Goal: Book appointment/travel/reservation

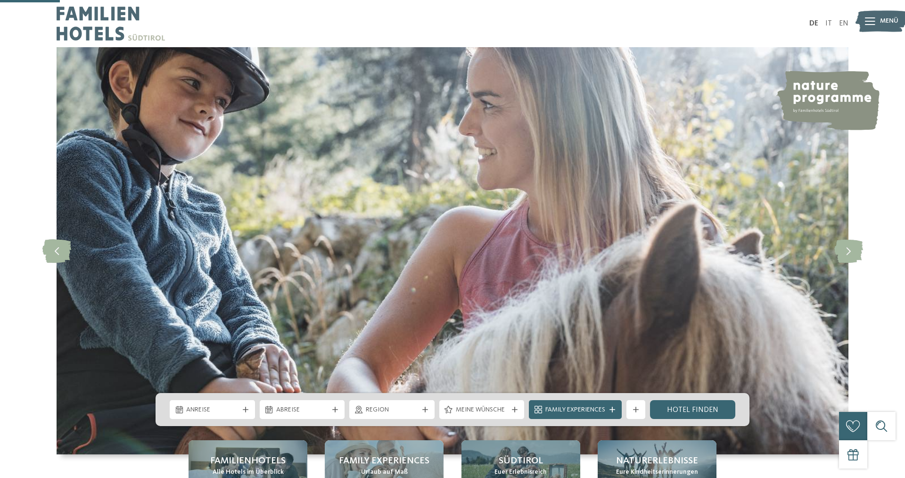
scroll to position [289, 0]
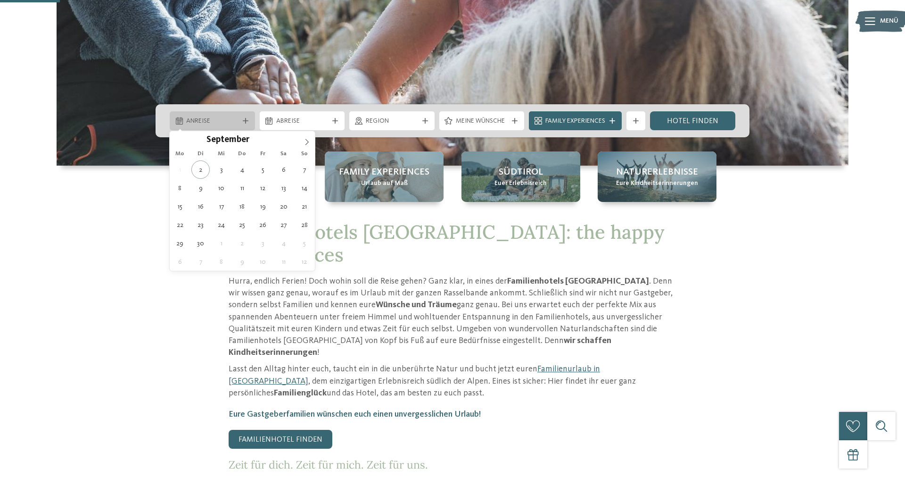
click at [205, 122] on span "Anreise" at bounding box center [212, 120] width 52 height 9
click at [307, 142] on icon at bounding box center [307, 142] width 7 height 7
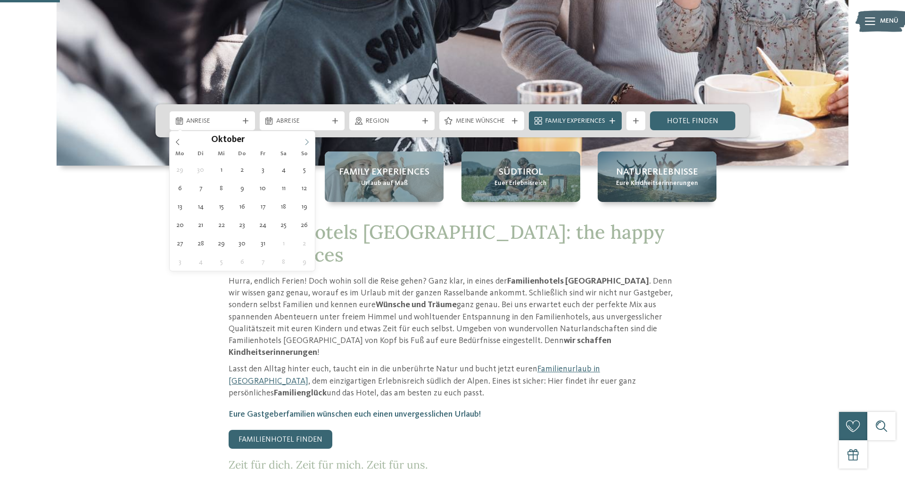
click at [307, 142] on icon at bounding box center [307, 142] width 7 height 7
click at [180, 140] on icon at bounding box center [177, 142] width 7 height 7
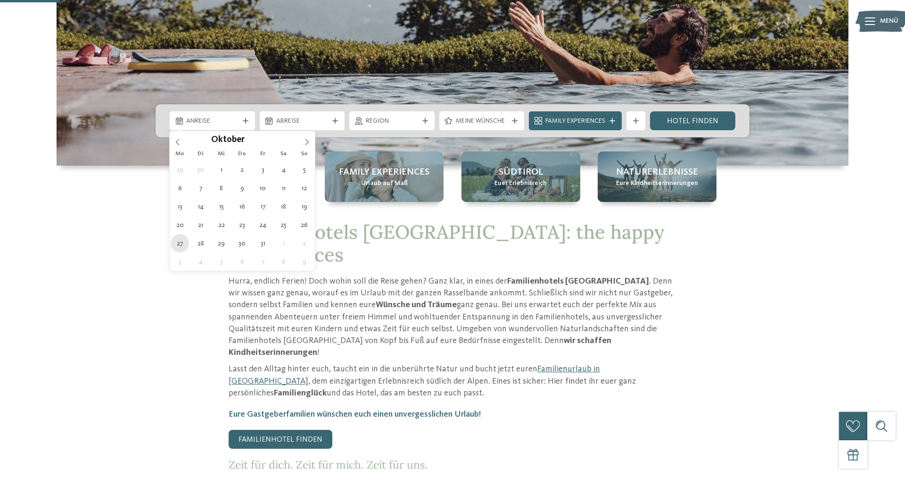
type div "27.10.2025"
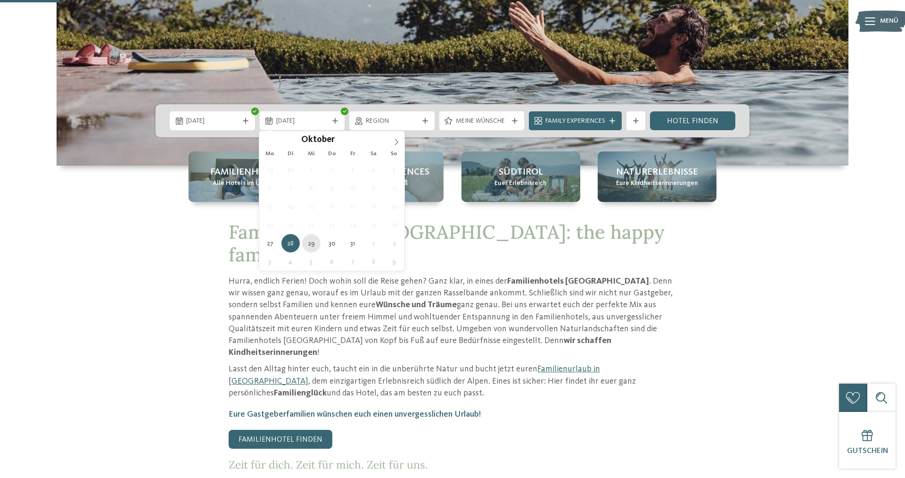
type div "29.10.2025"
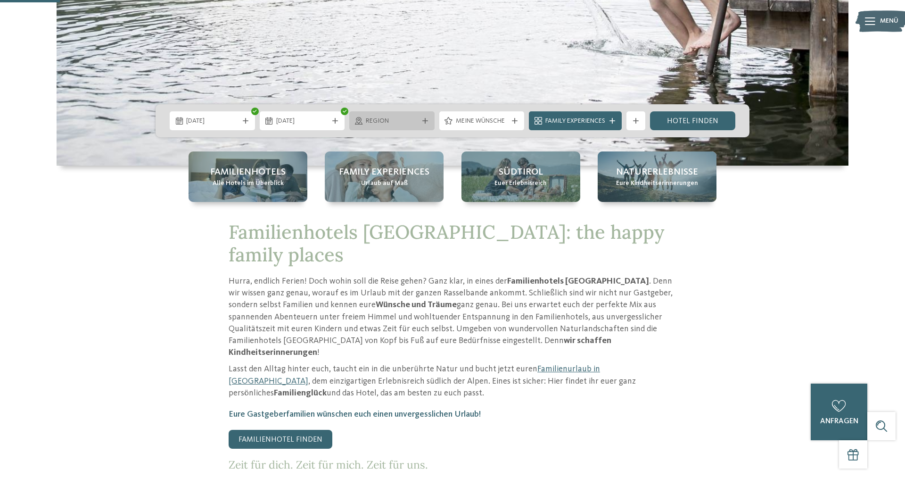
click at [393, 119] on span "Region" at bounding box center [392, 120] width 52 height 9
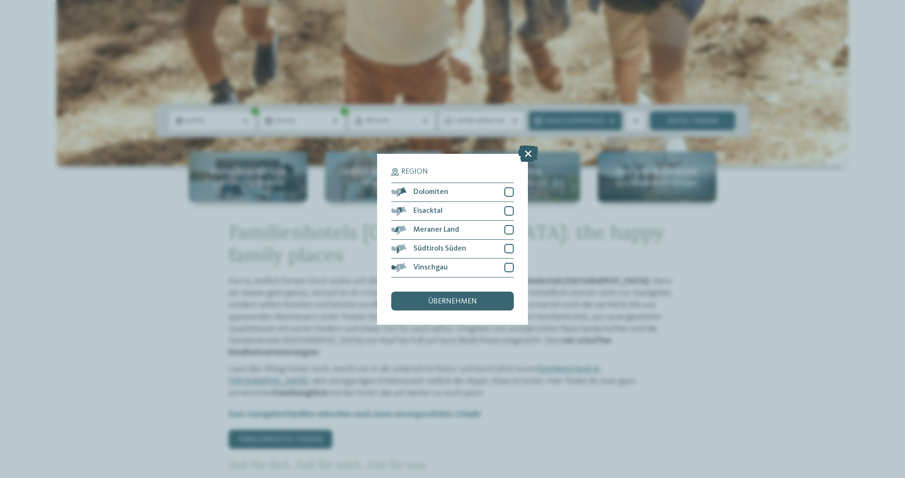
click at [529, 154] on icon at bounding box center [528, 153] width 20 height 17
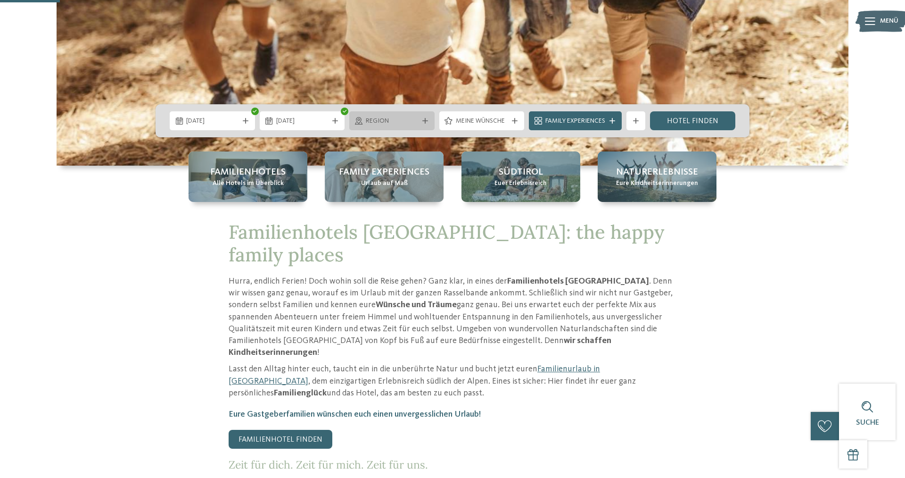
click at [392, 124] on span "Region" at bounding box center [392, 120] width 52 height 9
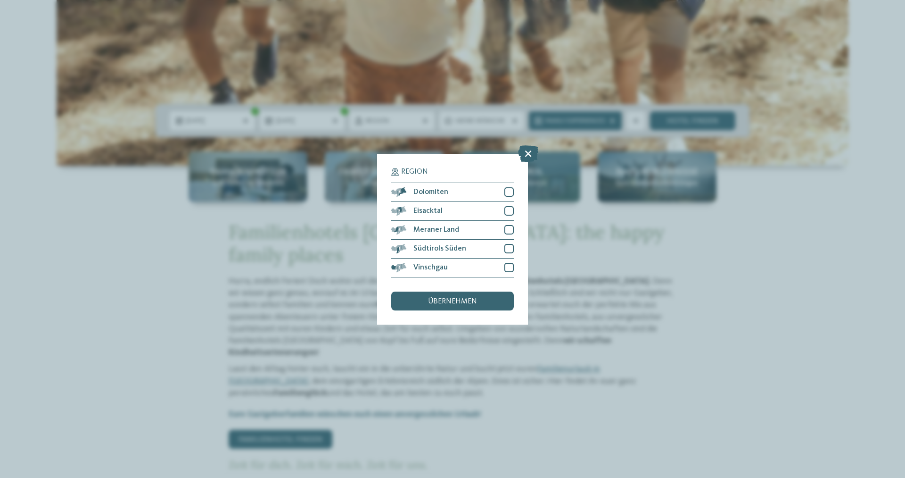
click at [527, 154] on icon at bounding box center [528, 153] width 20 height 17
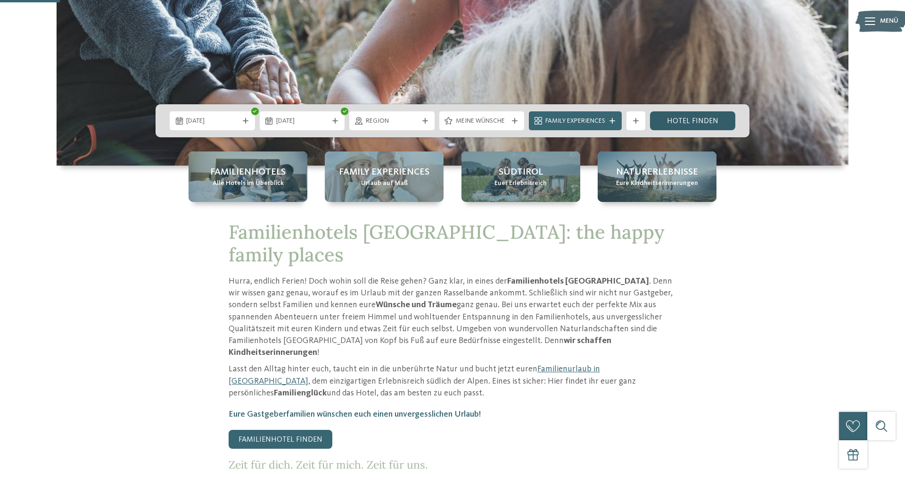
click at [680, 123] on link "Hotel finden" at bounding box center [692, 120] width 85 height 19
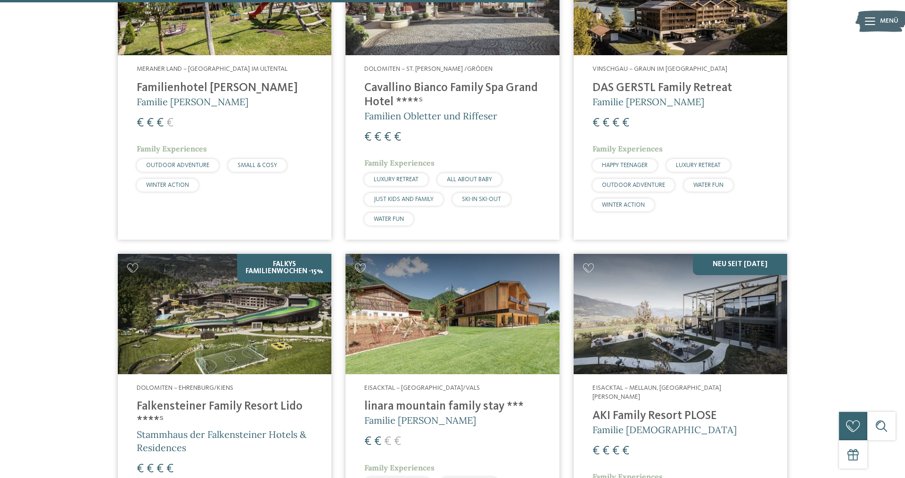
scroll to position [1560, 0]
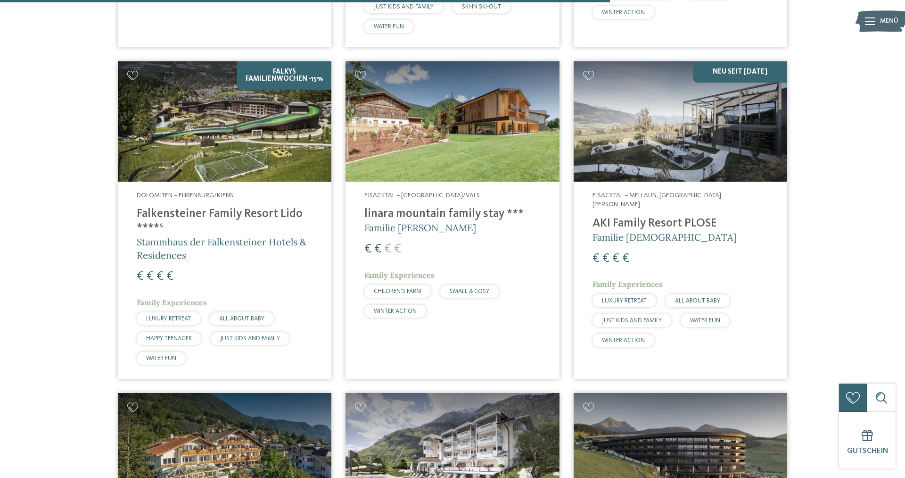
click at [180, 147] on img at bounding box center [225, 121] width 214 height 120
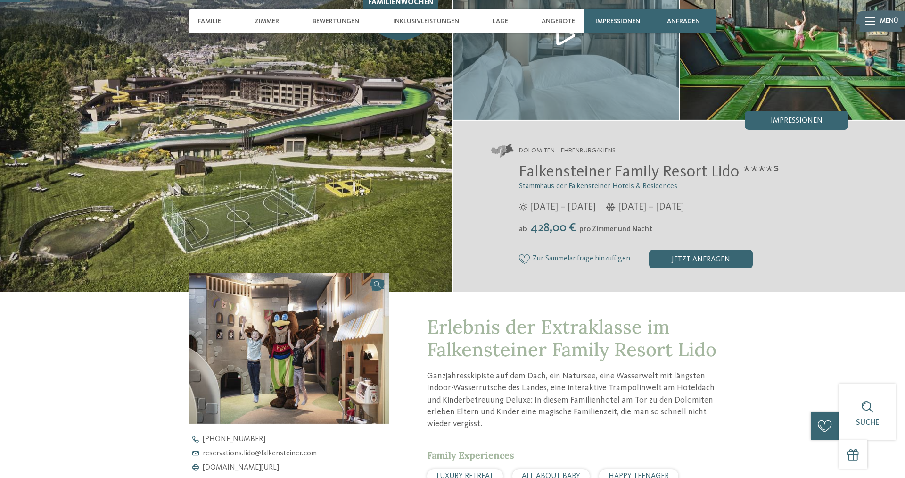
scroll to position [96, 0]
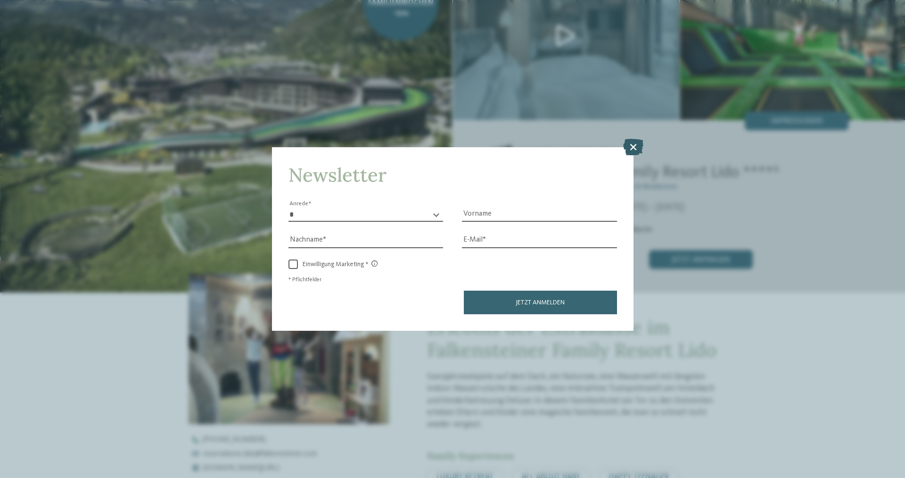
click at [632, 144] on icon at bounding box center [633, 147] width 20 height 17
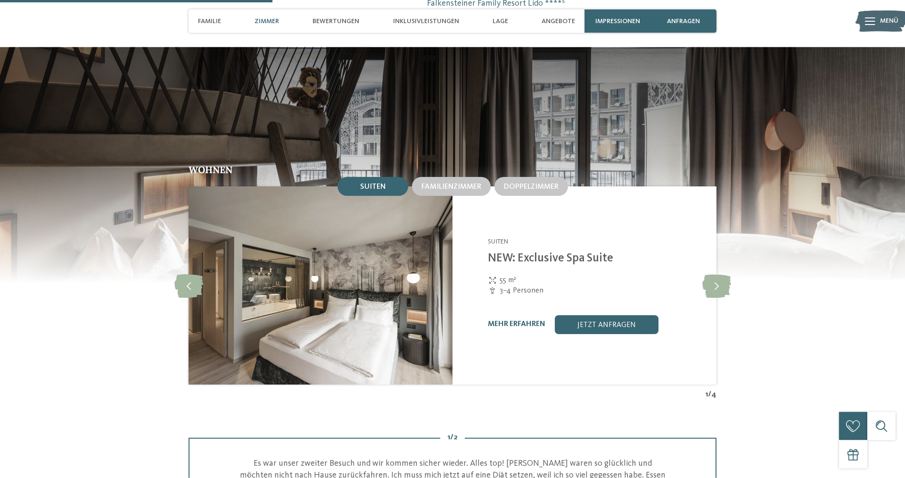
scroll to position [962, 0]
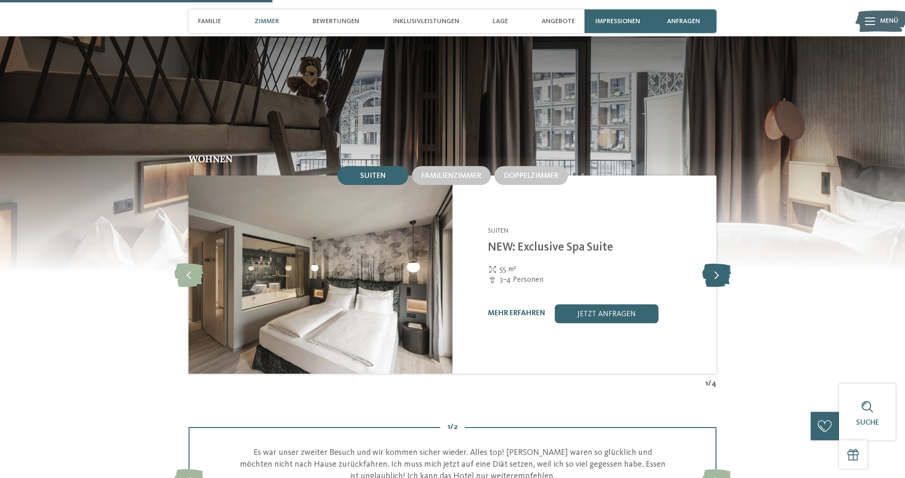
click at [712, 275] on icon at bounding box center [717, 275] width 29 height 24
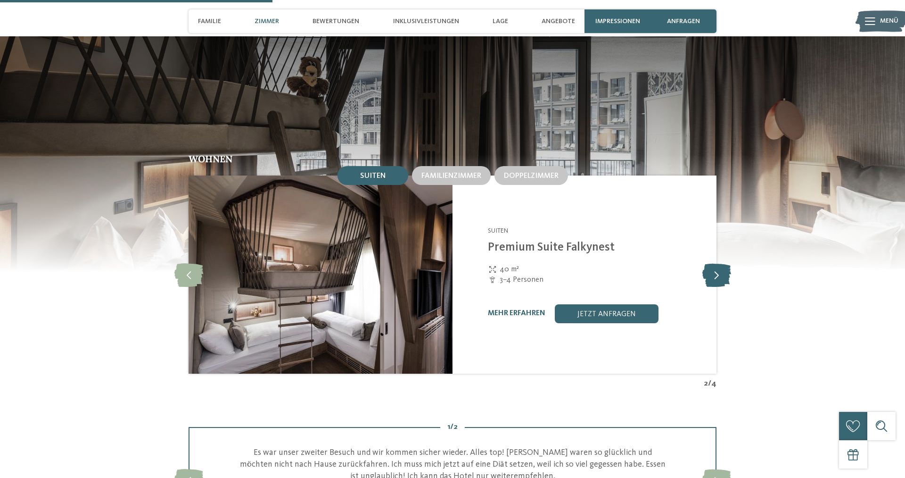
click at [714, 276] on icon at bounding box center [717, 275] width 29 height 24
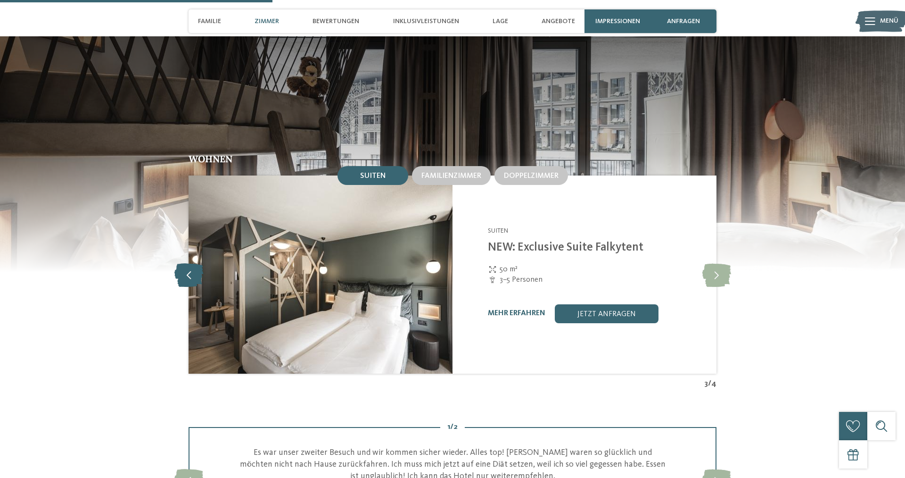
click at [182, 277] on icon at bounding box center [188, 275] width 29 height 24
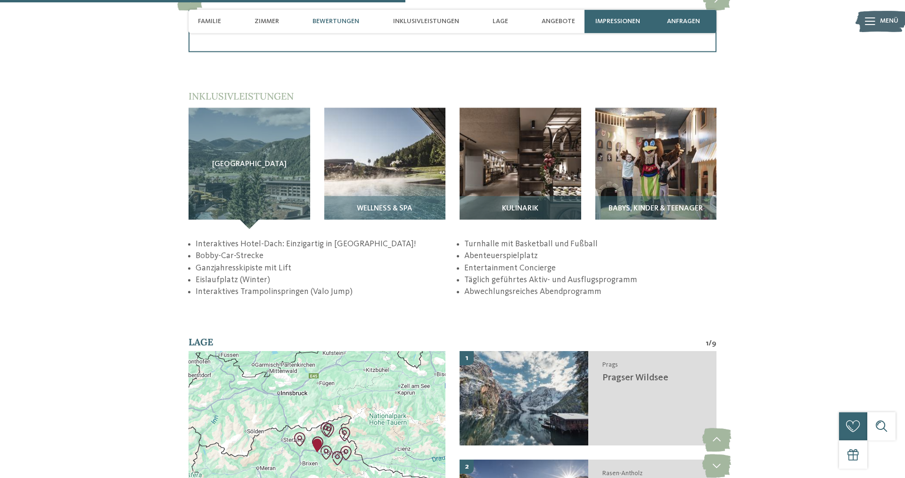
scroll to position [1395, 0]
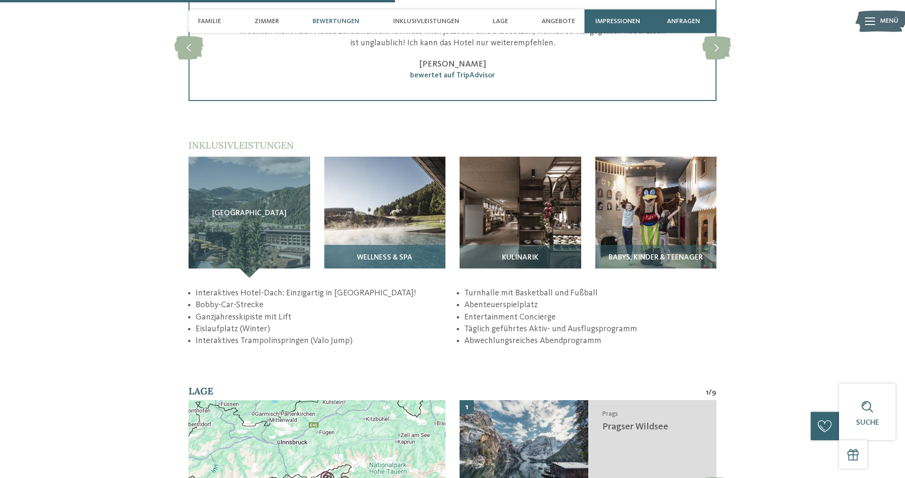
click at [378, 237] on img at bounding box center [385, 218] width 122 height 122
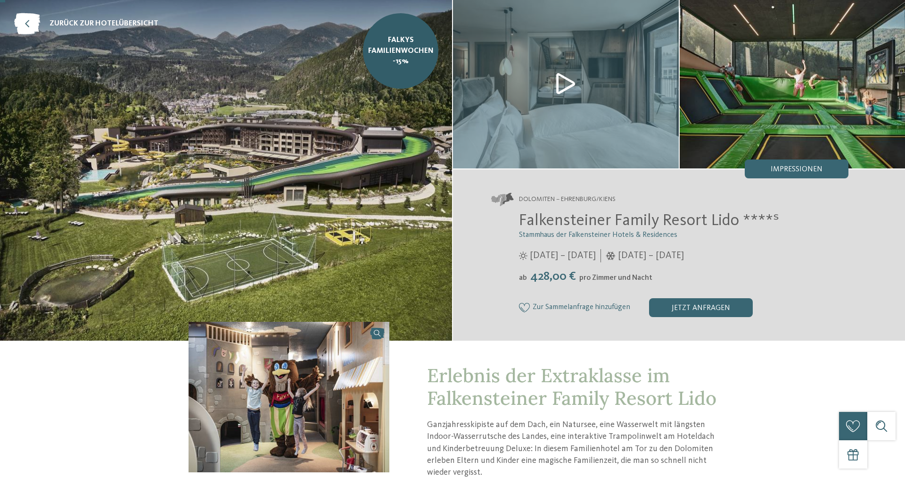
scroll to position [0, 0]
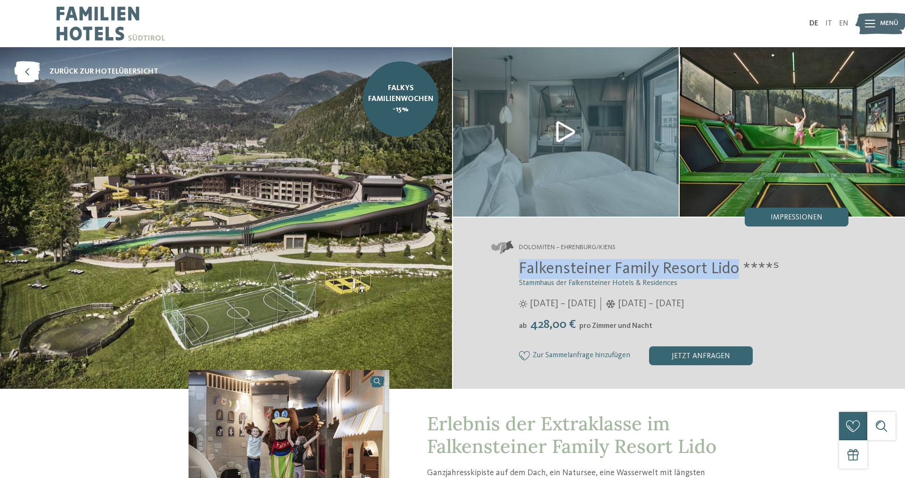
drag, startPoint x: 736, startPoint y: 269, endPoint x: 481, endPoint y: 266, distance: 255.2
click at [481, 266] on div "Dolomiten – Ehrenburg/Kiens Falkensteiner Family Resort Lido ****ˢ Stammhaus de…" at bounding box center [679, 302] width 452 height 171
copy span "Falkensteiner Family Resort Lido"
